Goal: Task Accomplishment & Management: Complete application form

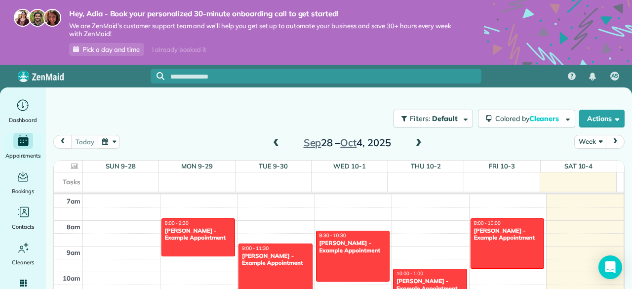
drag, startPoint x: 632, startPoint y: 0, endPoint x: 404, endPoint y: 107, distance: 251.5
click at [404, 107] on div "Filters: Default Colored by Cleaners Color by Cleaner Color by Team Color by St…" at bounding box center [339, 118] width 587 height 33
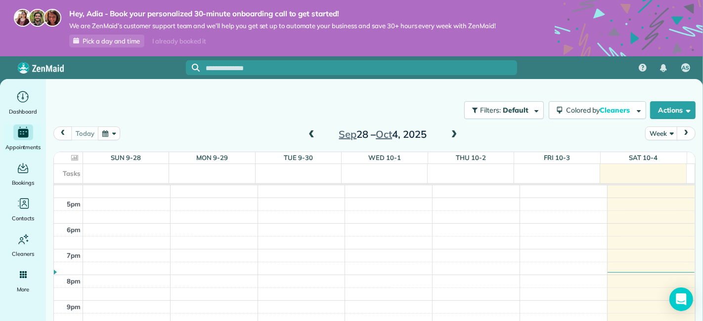
scroll to position [418, 0]
drag, startPoint x: 619, startPoint y: 0, endPoint x: 434, endPoint y: 114, distance: 216.7
click at [434, 114] on div "Filters: Default Colored by Cleaners Color by Cleaner Color by Team Color by St…" at bounding box center [374, 110] width 657 height 33
drag, startPoint x: 702, startPoint y: 36, endPoint x: 696, endPoint y: 45, distance: 11.5
click at [632, 42] on icon at bounding box center [628, 74] width 148 height 148
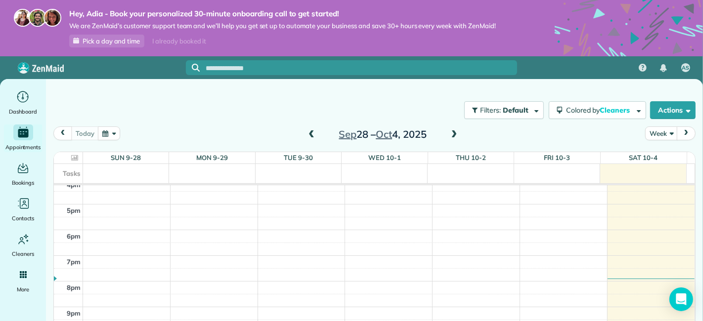
click at [632, 46] on icon at bounding box center [628, 74] width 148 height 148
click at [13, 98] on div "Main" at bounding box center [23, 97] width 20 height 16
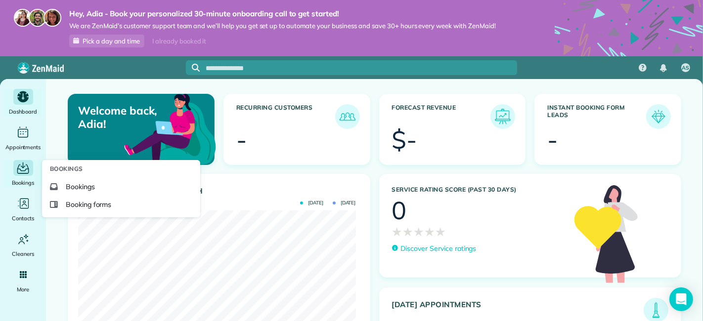
click at [25, 178] on span "Bookings" at bounding box center [23, 183] width 23 height 10
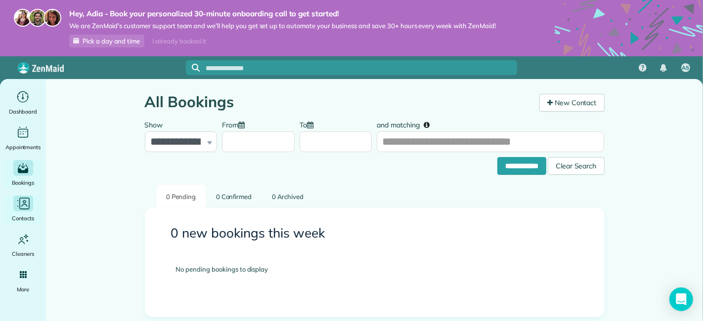
click at [26, 201] on icon "Main" at bounding box center [23, 204] width 15 height 15
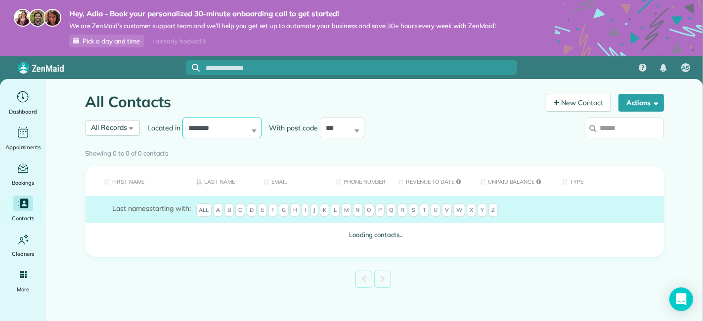
click at [224, 127] on select "**********" at bounding box center [221, 128] width 79 height 21
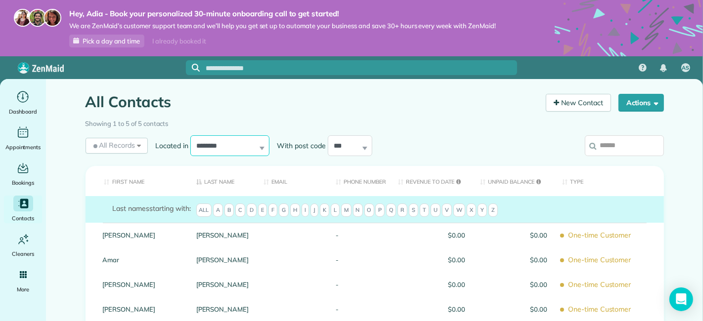
click at [220, 139] on select "**********" at bounding box center [229, 145] width 79 height 21
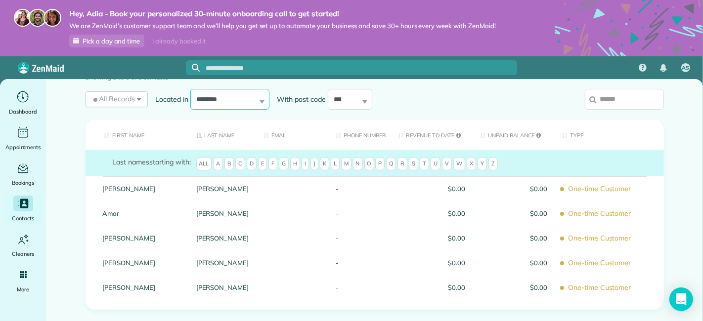
scroll to position [49, 0]
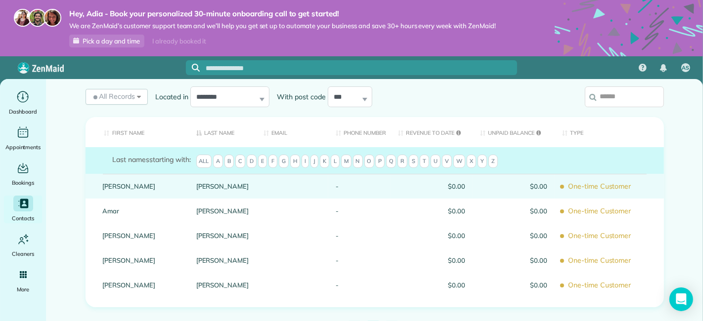
click at [228, 180] on div "Arellano" at bounding box center [223, 186] width 68 height 25
click at [228, 185] on link "Arellano" at bounding box center [222, 186] width 53 height 7
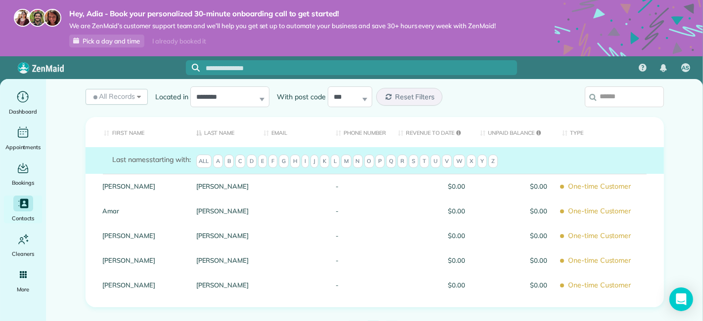
click at [228, 185] on link "Arellano" at bounding box center [222, 186] width 53 height 7
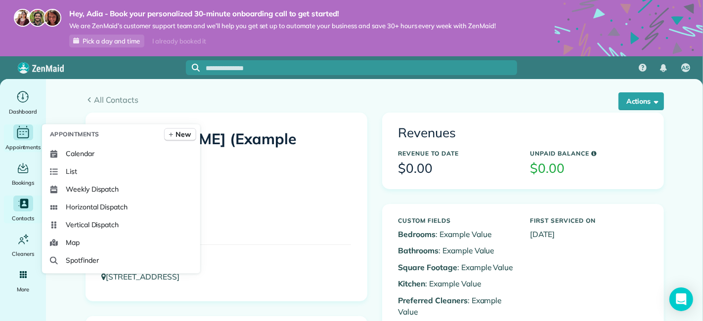
click at [24, 140] on div "Main" at bounding box center [23, 133] width 20 height 16
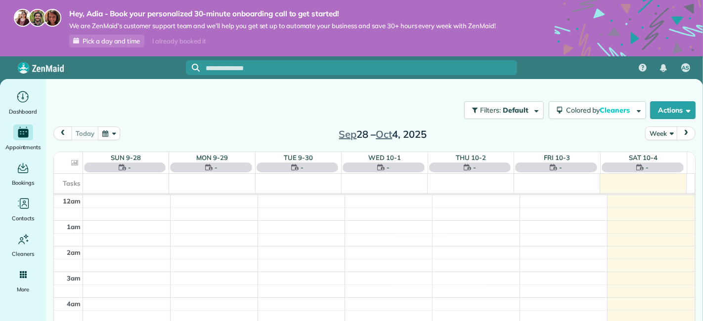
scroll to position [178, 0]
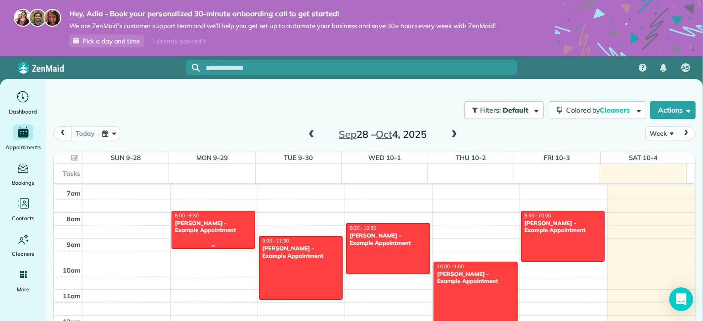
click at [220, 228] on div "[PERSON_NAME] - Example Appointment" at bounding box center [213, 227] width 78 height 14
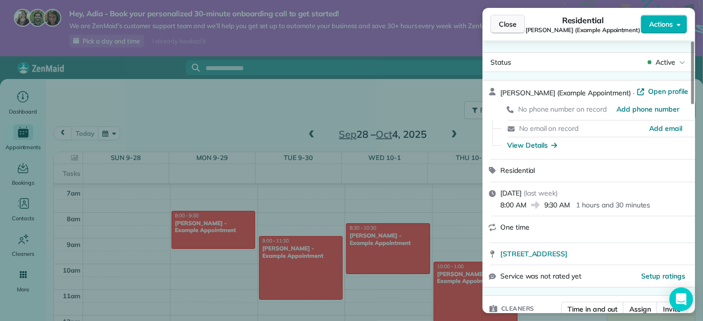
click at [510, 19] on span "Close" at bounding box center [508, 24] width 18 height 10
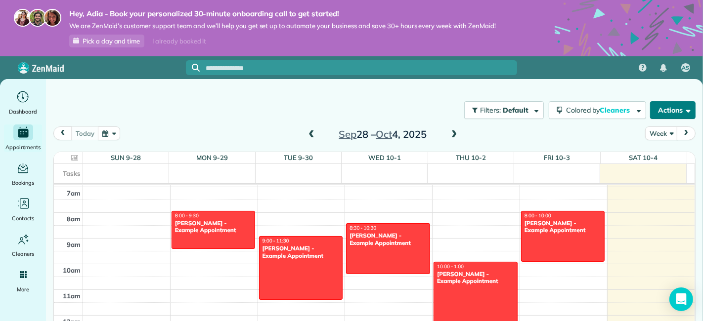
click at [685, 117] on button "Actions" at bounding box center [672, 110] width 45 height 18
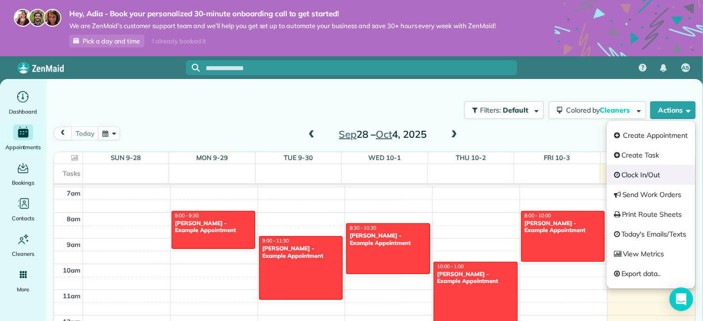
click at [661, 172] on link "Clock In/Out" at bounding box center [650, 175] width 88 height 20
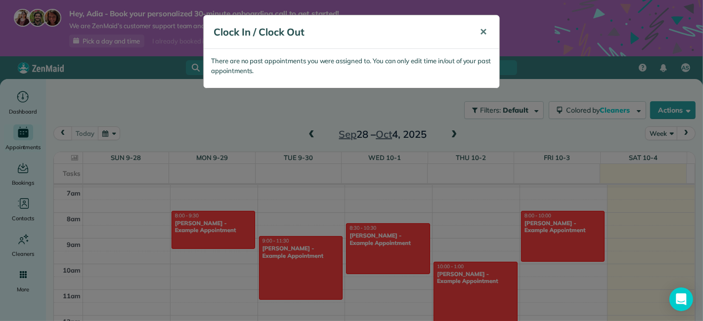
click at [487, 27] on button "✕" at bounding box center [483, 32] width 22 height 24
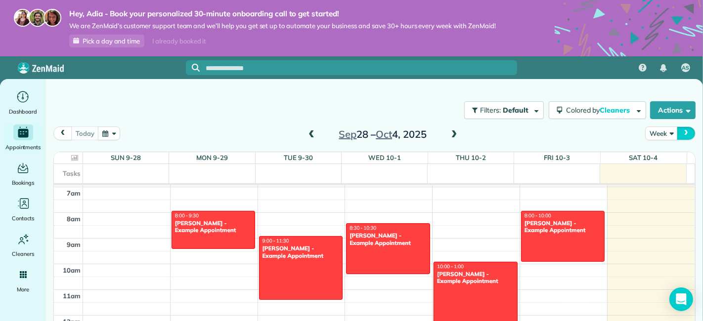
click at [687, 131] on span "next" at bounding box center [686, 133] width 8 height 6
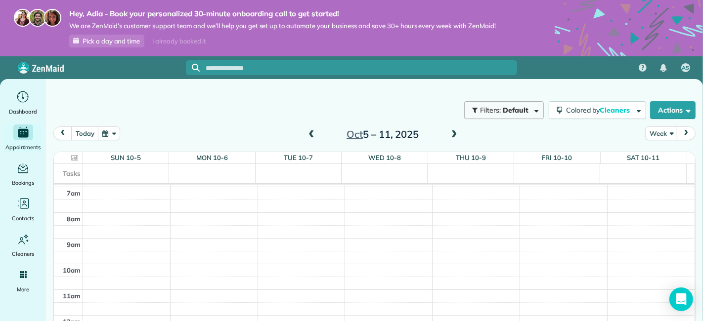
click at [529, 112] on button "Filters: Default" at bounding box center [504, 110] width 80 height 18
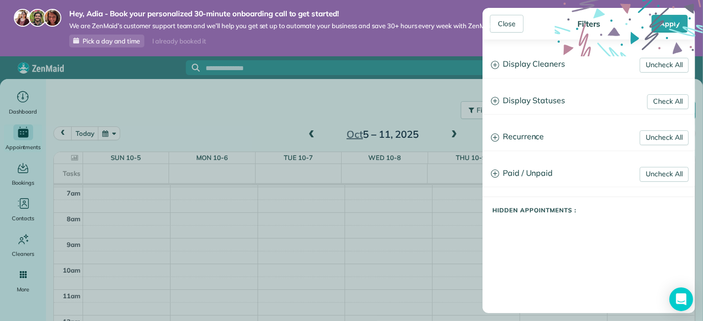
click at [538, 67] on h3 "Display Cleaners" at bounding box center [588, 64] width 211 height 25
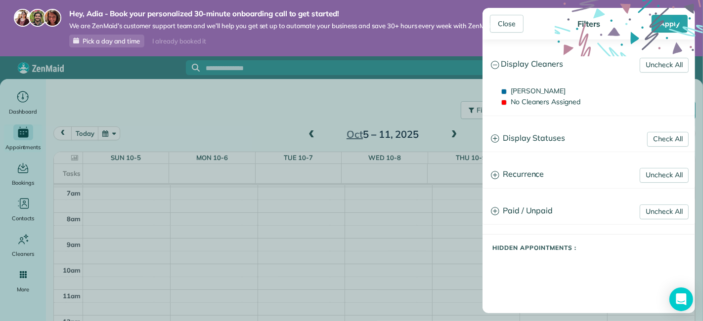
click at [541, 63] on h3 "Display Cleaners" at bounding box center [588, 64] width 211 height 25
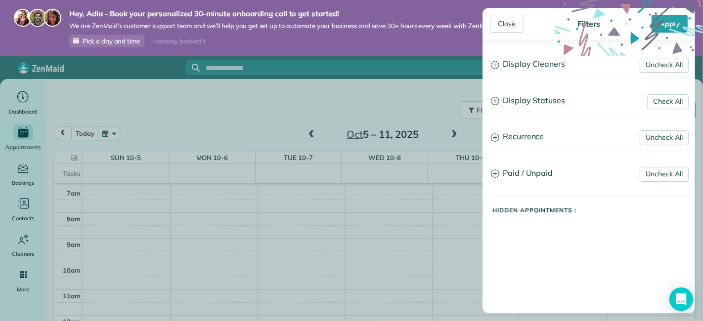
click at [534, 99] on h3 "Display Statuses" at bounding box center [588, 100] width 211 height 25
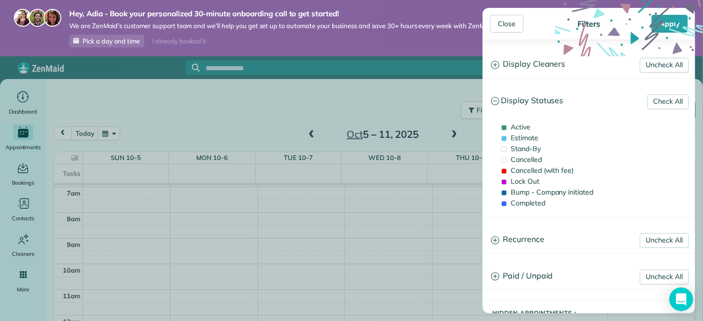
click at [534, 99] on h3 "Display Statuses" at bounding box center [588, 100] width 211 height 25
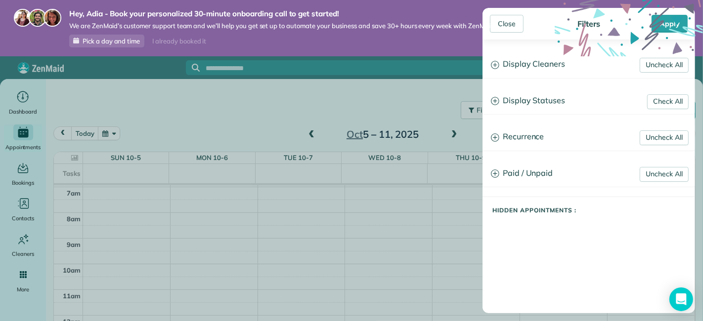
click at [534, 99] on h3 "Display Statuses" at bounding box center [588, 100] width 211 height 25
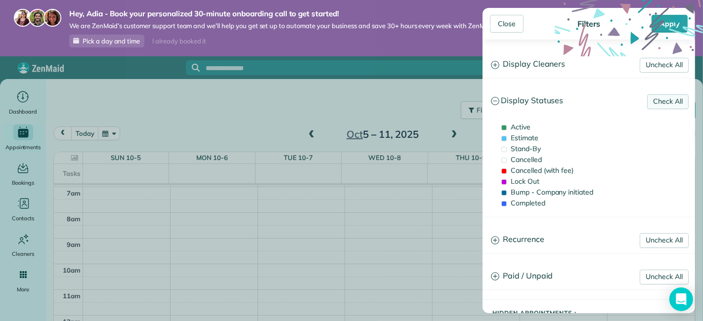
click at [656, 101] on link "Check All" at bounding box center [668, 101] width 42 height 15
click at [537, 99] on h3 "Display Statuses" at bounding box center [588, 100] width 211 height 25
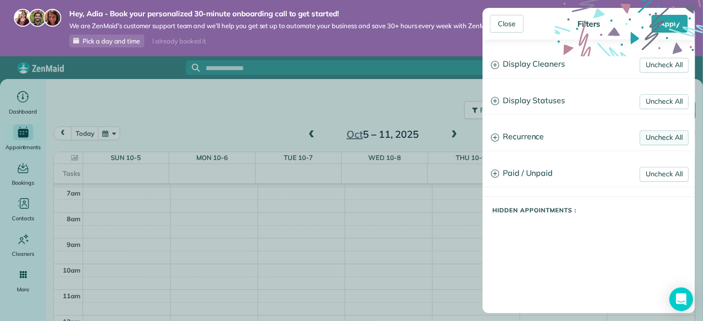
click at [649, 141] on link "Uncheck All" at bounding box center [663, 137] width 49 height 15
click at [666, 140] on link "Check All" at bounding box center [668, 137] width 42 height 15
click at [656, 177] on link "Uncheck All" at bounding box center [663, 174] width 49 height 15
click at [660, 132] on link "Uncheck All" at bounding box center [663, 137] width 49 height 15
click at [663, 105] on link "Uncheck All" at bounding box center [663, 101] width 49 height 15
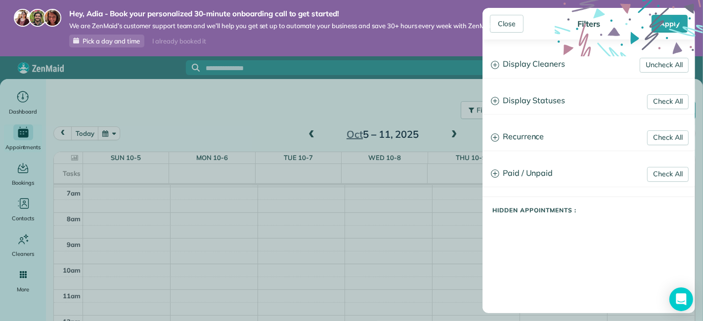
click at [665, 75] on h3 "Display Cleaners" at bounding box center [588, 64] width 211 height 25
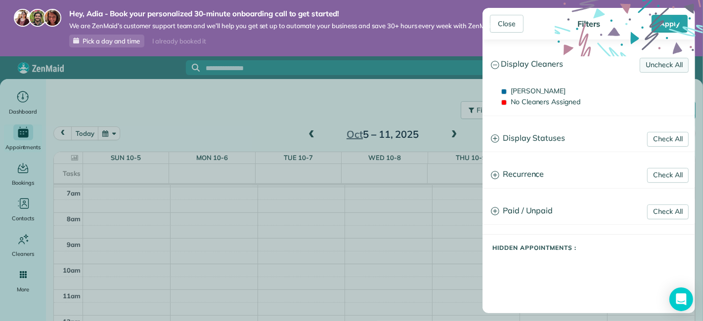
click at [661, 58] on link "Uncheck All" at bounding box center [663, 65] width 49 height 15
click at [659, 64] on link "Check All" at bounding box center [668, 65] width 42 height 15
click at [668, 144] on link "Check All" at bounding box center [668, 139] width 42 height 15
click at [670, 173] on link "Check All" at bounding box center [668, 175] width 42 height 15
click at [671, 210] on link "Check All" at bounding box center [668, 212] width 42 height 15
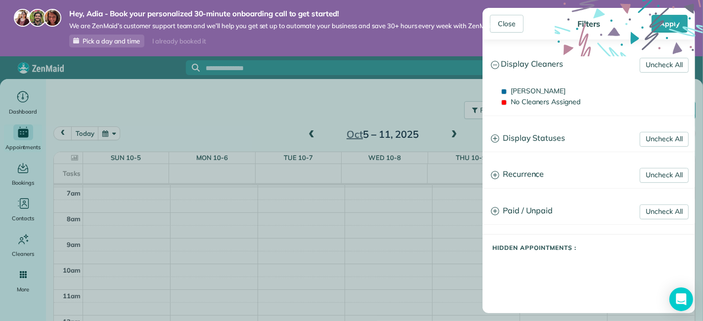
click at [665, 18] on icon at bounding box center [628, 74] width 148 height 148
click at [667, 29] on icon at bounding box center [628, 74] width 148 height 148
click at [511, 25] on div "Close" at bounding box center [507, 24] width 34 height 18
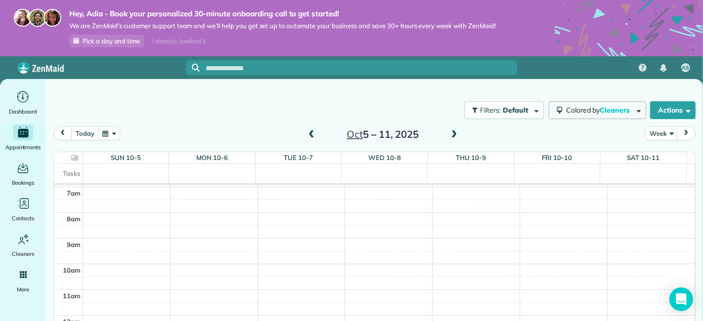
click at [618, 112] on span "Cleaners" at bounding box center [616, 110] width 32 height 9
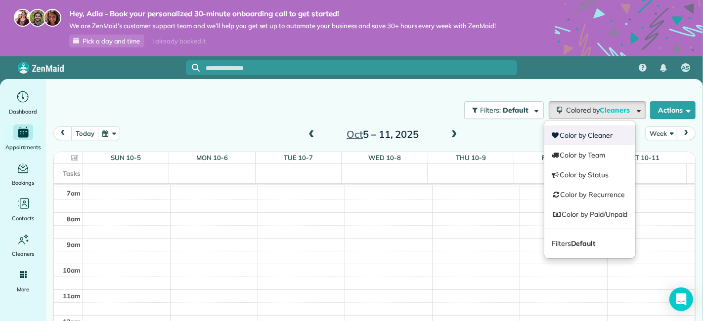
click at [596, 140] on link "Color by Cleaner" at bounding box center [589, 136] width 91 height 20
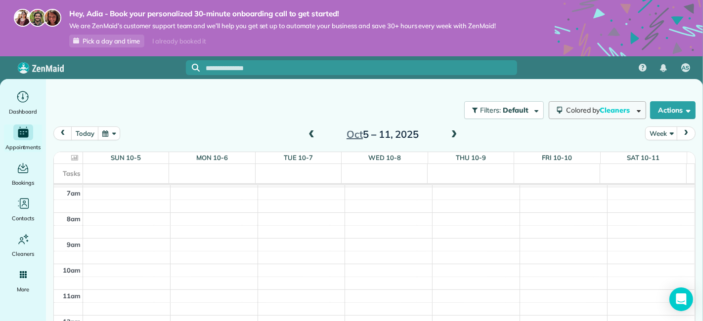
click at [600, 111] on span "Cleaners" at bounding box center [616, 110] width 32 height 9
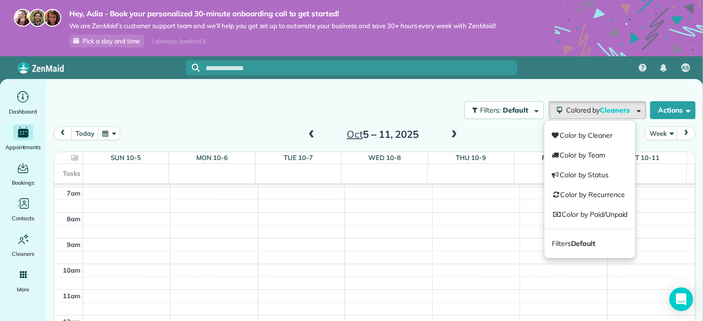
click at [357, 112] on div "Filters: Default Colored by Cleaners Color by Cleaner Color by Team Color by St…" at bounding box center [374, 110] width 657 height 33
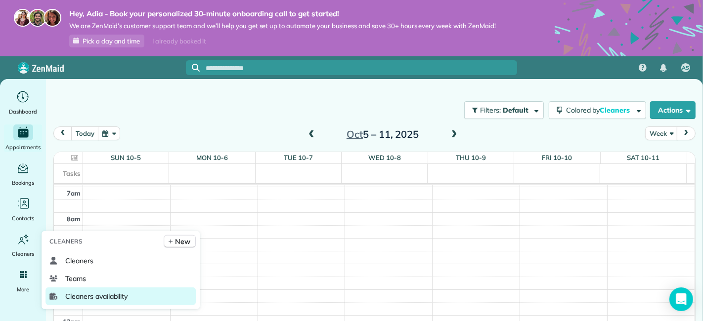
click at [118, 301] on span "Cleaners availability" at bounding box center [96, 297] width 62 height 10
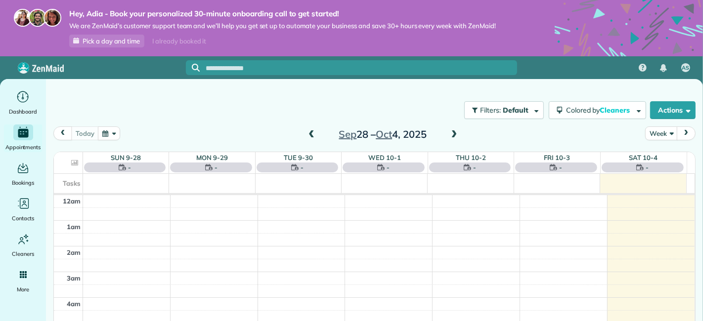
scroll to position [178, 0]
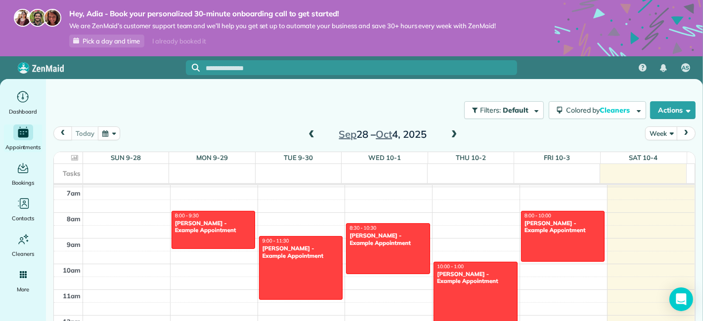
click at [453, 133] on span at bounding box center [454, 134] width 11 height 9
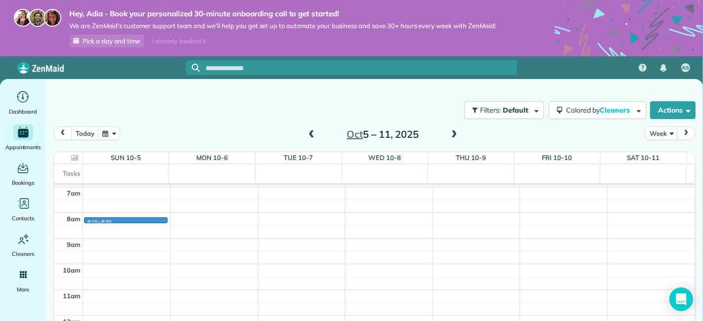
click at [102, 216] on div "12am 1am 2am 3am 4am 5am 6am 7am 8am 9am 10am 11am 12pm 1pm 2pm 3pm 4pm 5pm 6pm…" at bounding box center [374, 315] width 640 height 616
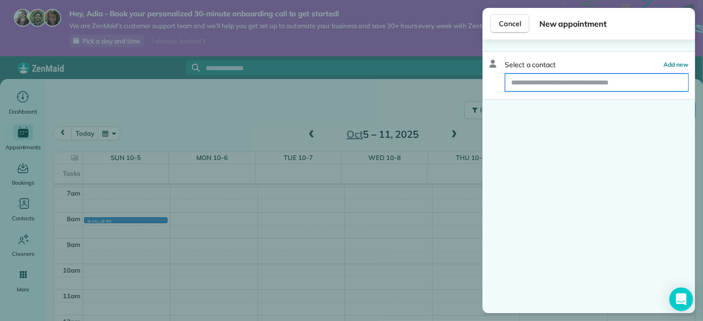
click at [555, 83] on input "text" at bounding box center [596, 83] width 183 height 18
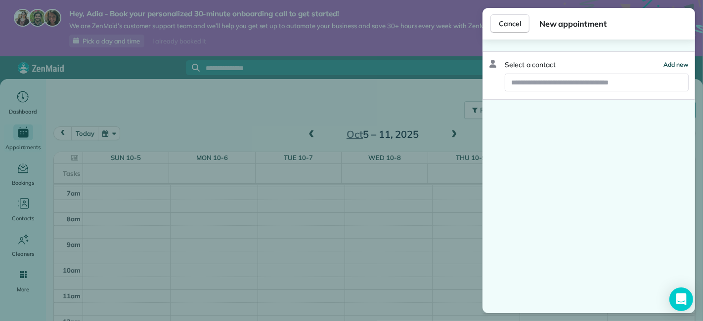
click at [667, 60] on button "Add new" at bounding box center [675, 65] width 25 height 10
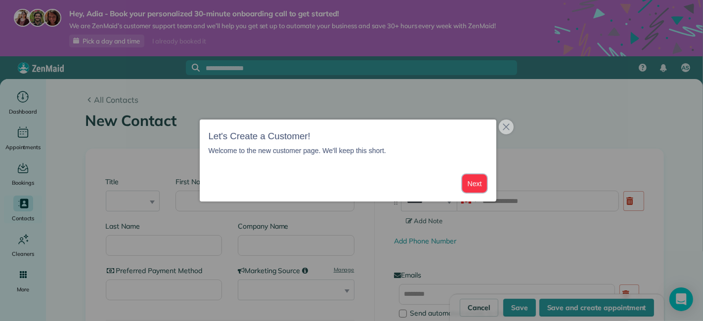
click at [475, 185] on button "Next" at bounding box center [474, 183] width 25 height 18
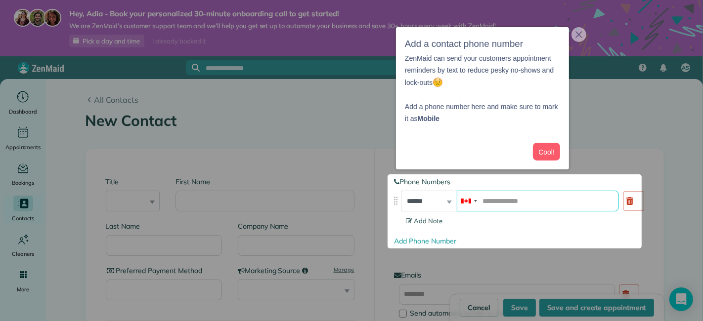
click at [500, 200] on input "tel" at bounding box center [538, 201] width 162 height 21
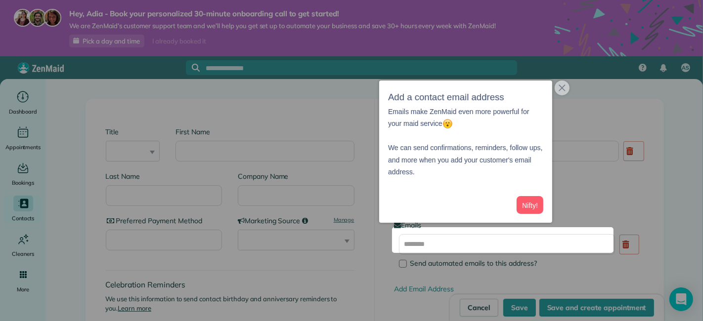
scroll to position [54, 0]
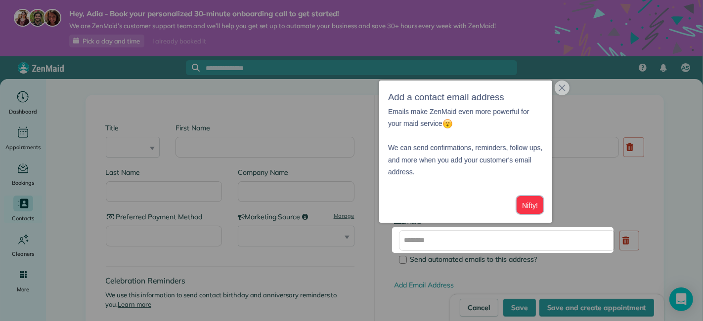
click at [540, 210] on button "Nifty!" at bounding box center [529, 205] width 27 height 18
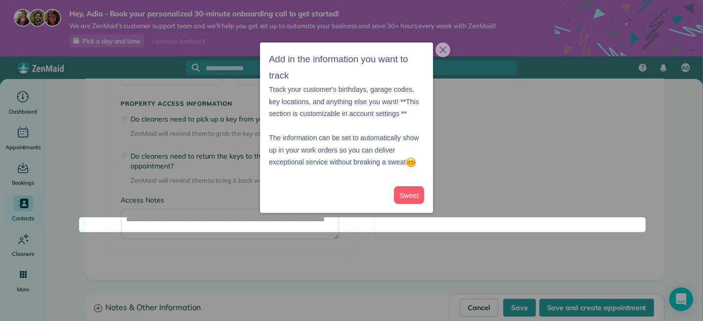
scroll to position [801, 0]
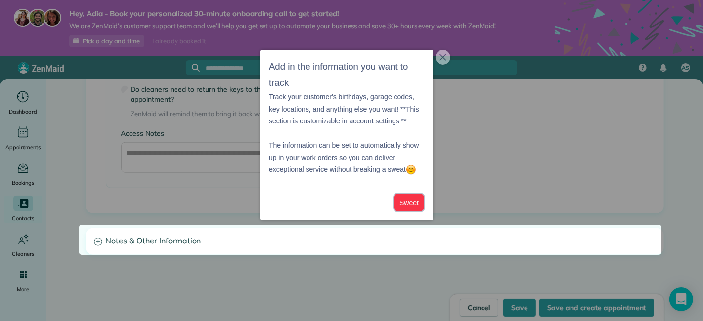
click at [406, 203] on button "Sweet" at bounding box center [409, 203] width 30 height 18
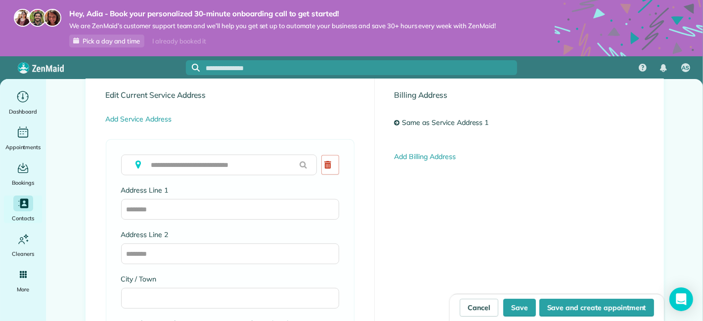
scroll to position [471, 0]
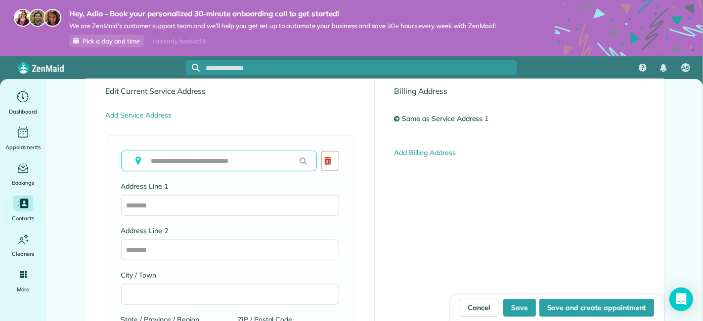
click at [237, 155] on input "text" at bounding box center [219, 161] width 196 height 21
